Goal: Navigation & Orientation: Find specific page/section

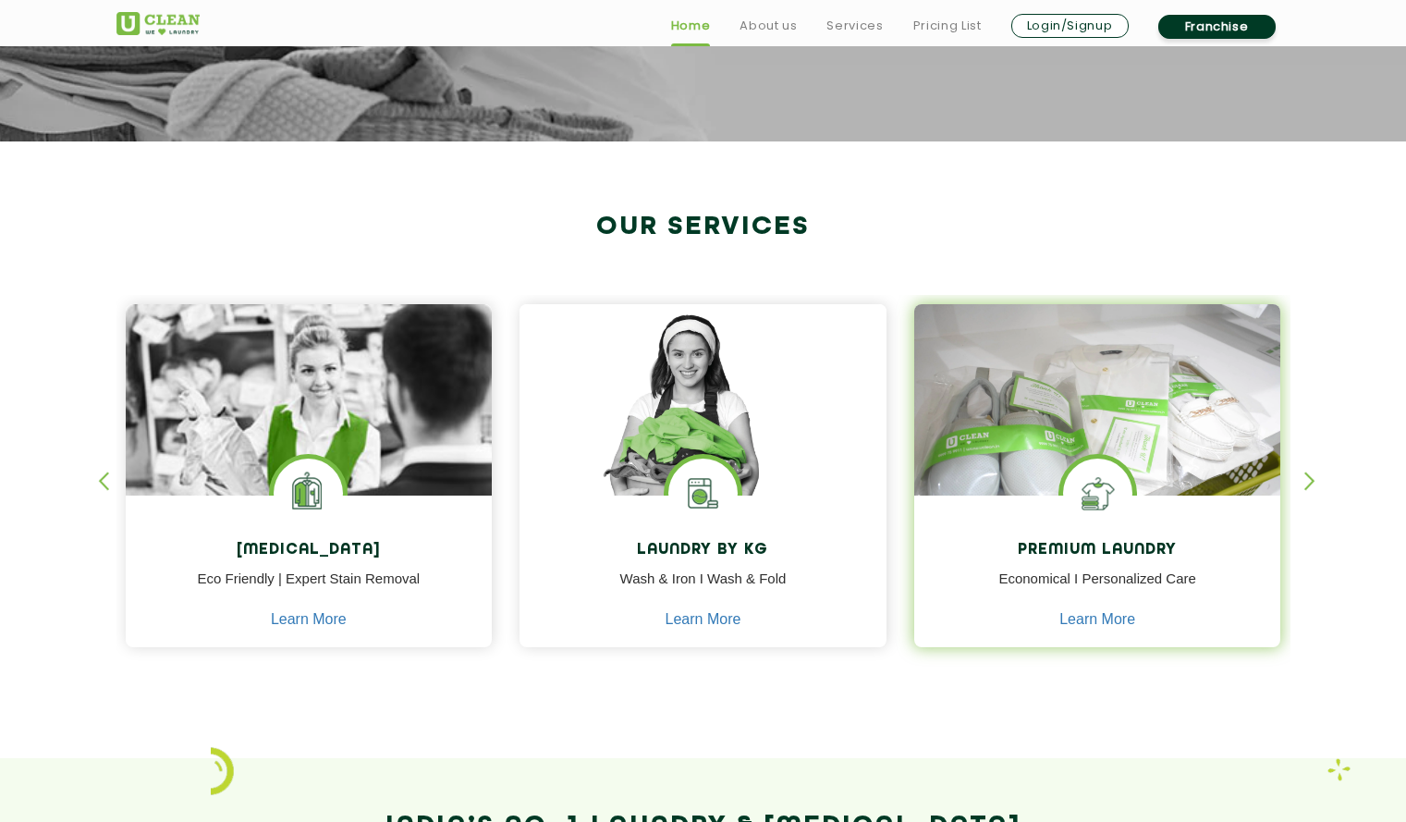
scroll to position [573, 0]
click at [1072, 618] on link "Learn More" at bounding box center [1098, 618] width 76 height 17
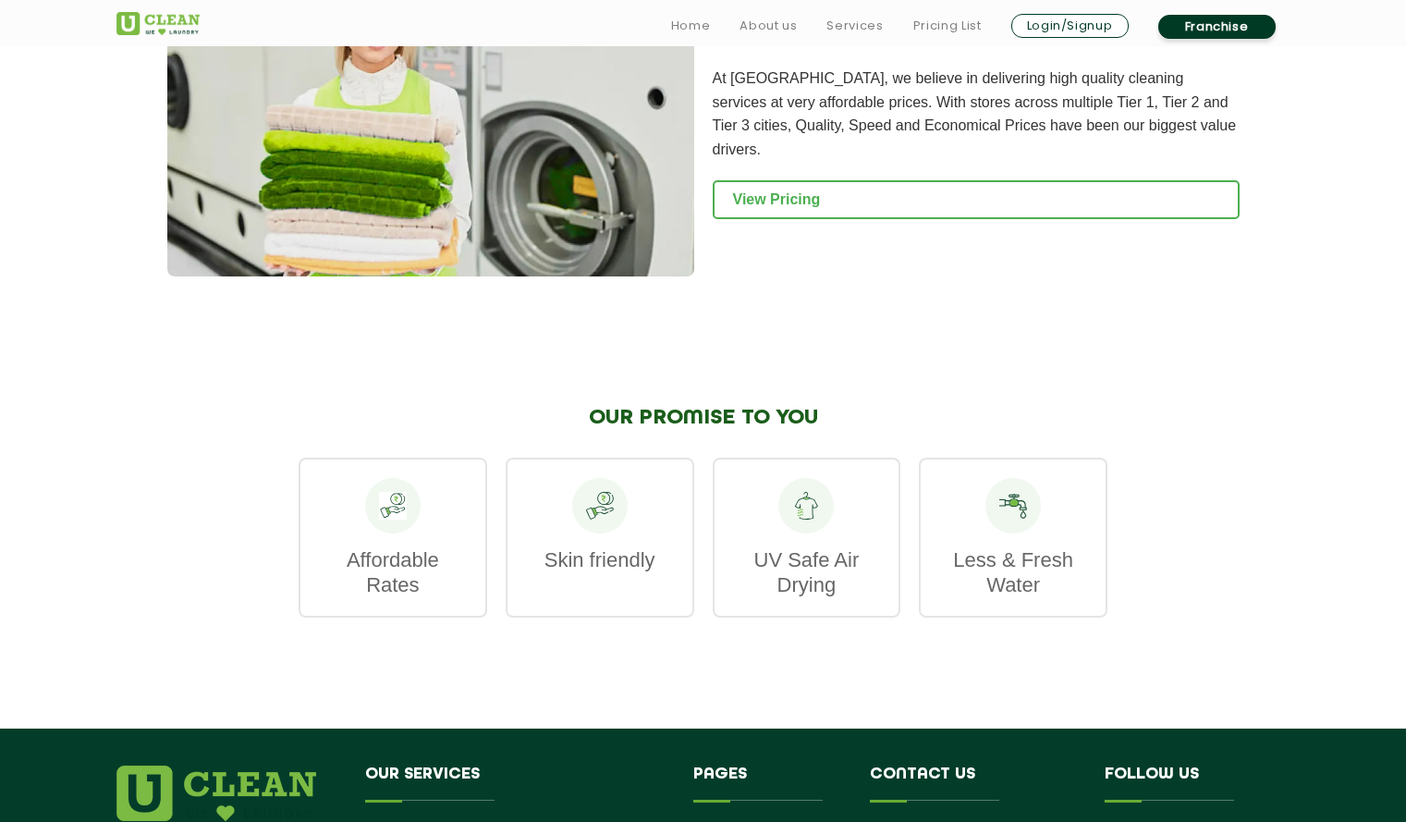
scroll to position [2038, 0]
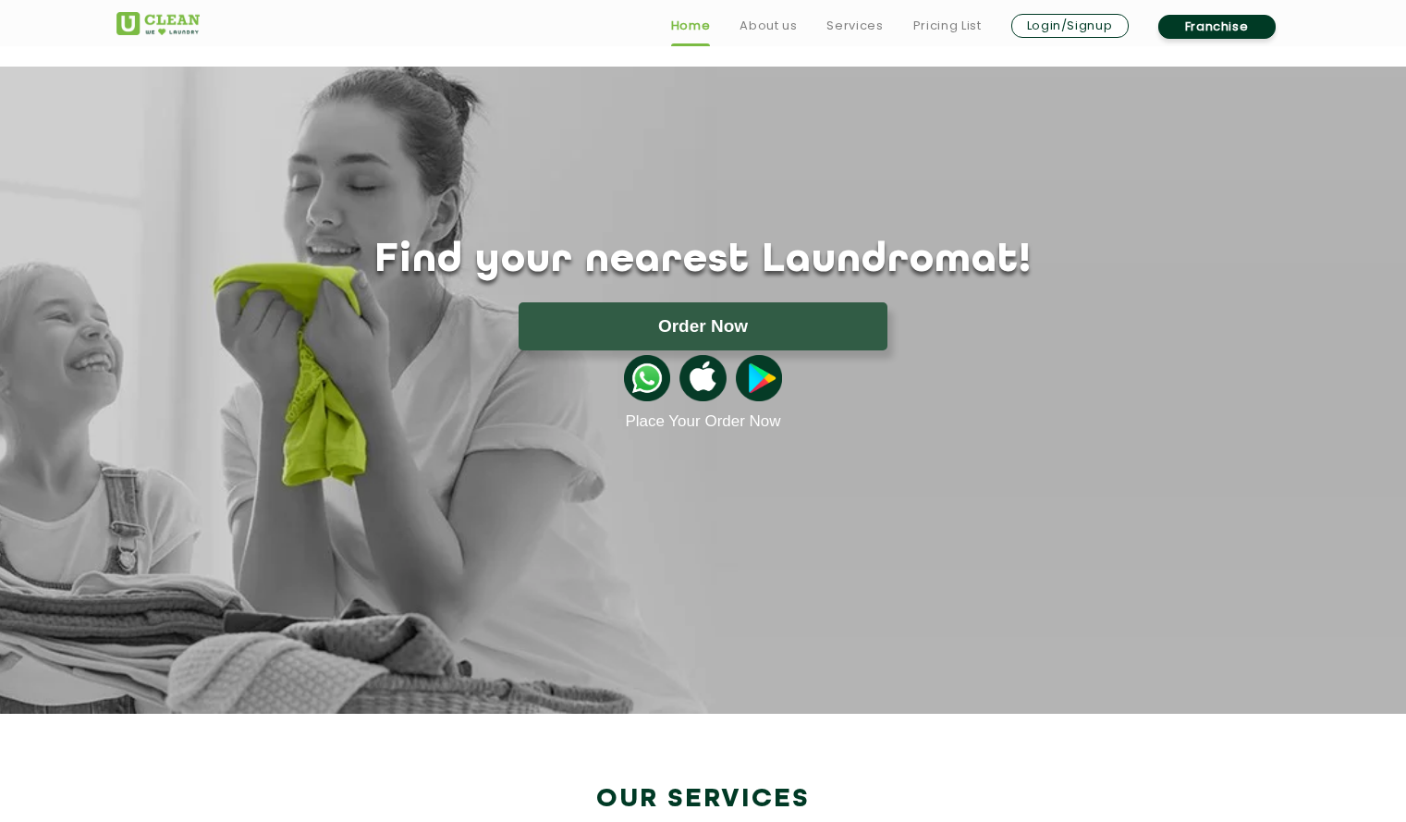
scroll to position [112, 0]
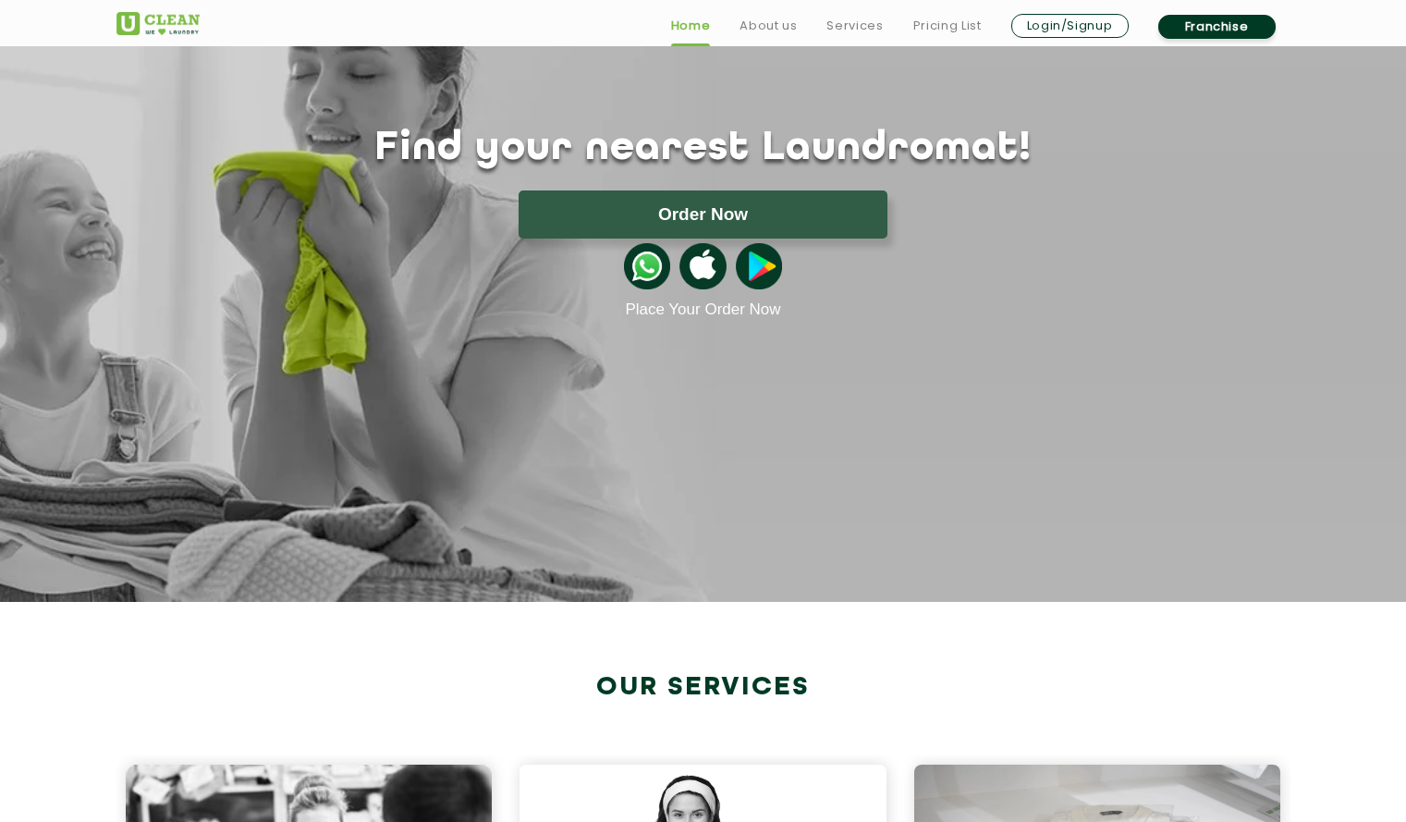
click at [643, 266] on img at bounding box center [647, 266] width 46 height 46
